Goal: Information Seeking & Learning: Learn about a topic

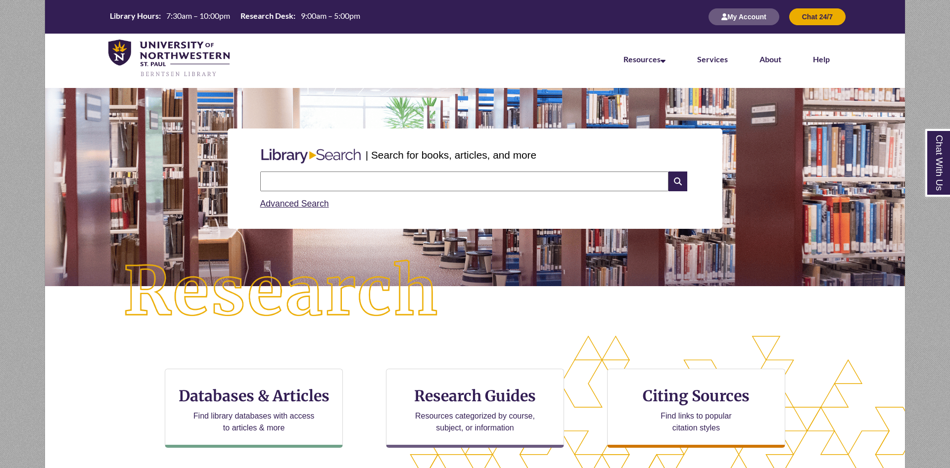
click at [380, 180] on input "text" at bounding box center [464, 182] width 408 height 20
type input "**********"
click at [443, 191] on input "text" at bounding box center [464, 182] width 408 height 20
type input "**********"
